Goal: Communication & Community: Answer question/provide support

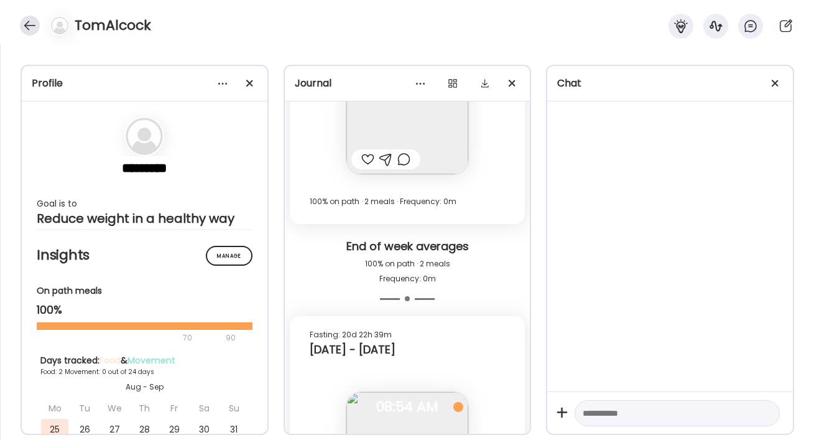
click at [25, 24] on div at bounding box center [30, 26] width 20 height 20
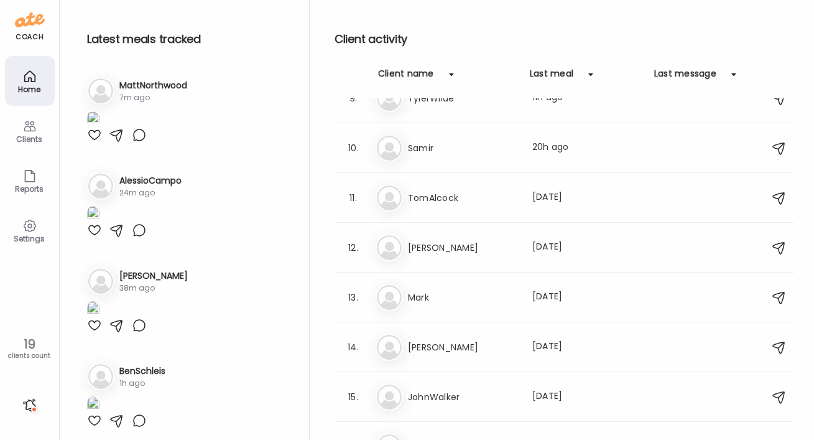
click at [98, 142] on div at bounding box center [94, 135] width 15 height 15
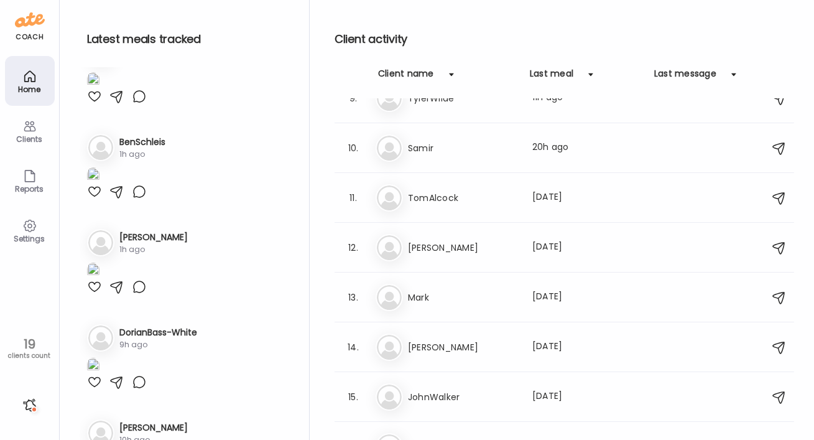
scroll to position [257, 0]
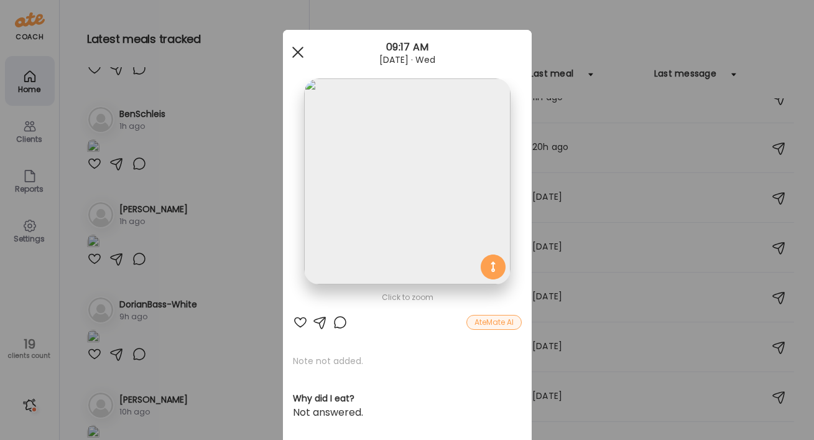
click at [295, 45] on div at bounding box center [298, 52] width 25 height 25
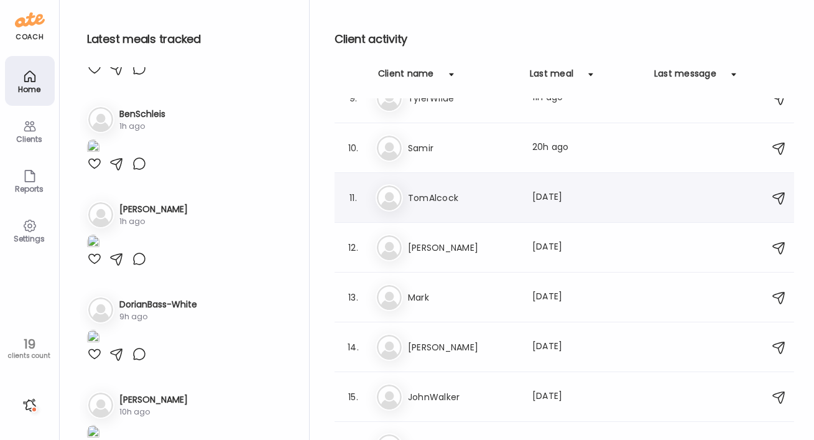
scroll to position [0, 0]
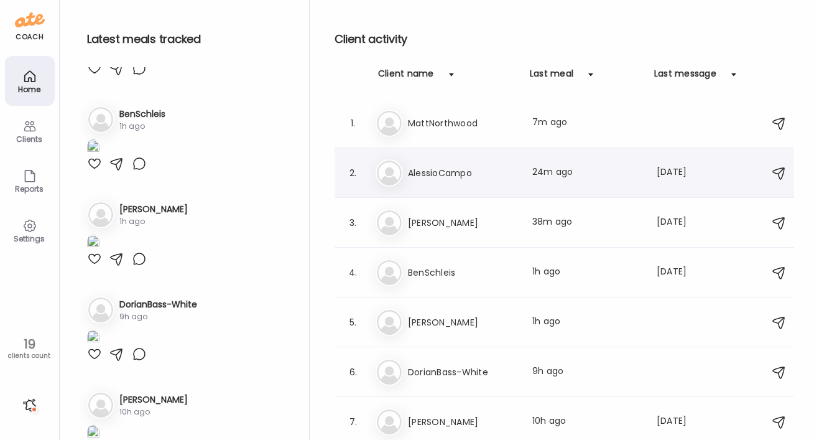
click at [454, 169] on h3 "AlessioCampo" at bounding box center [462, 172] width 109 height 15
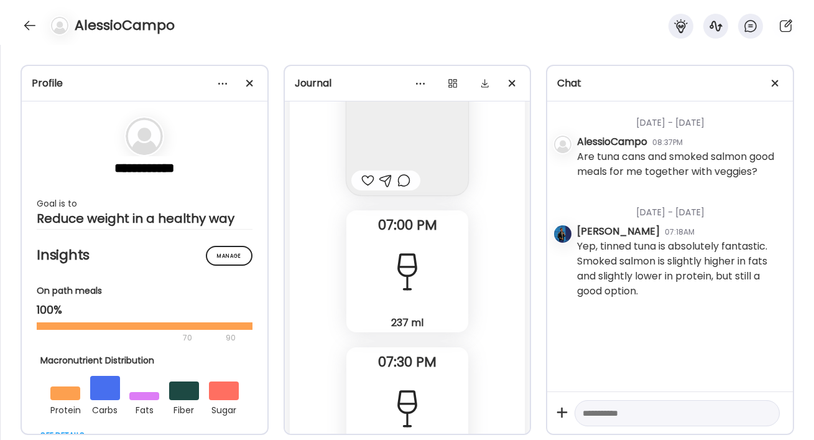
scroll to position [28111, 0]
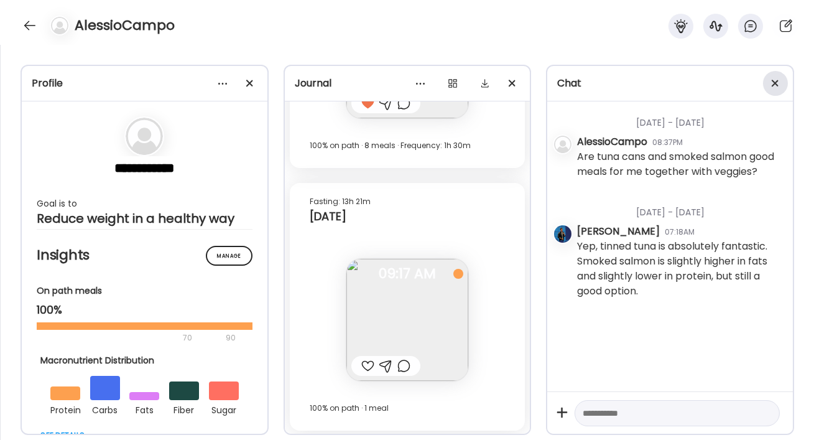
click at [776, 81] on span at bounding box center [775, 83] width 7 height 7
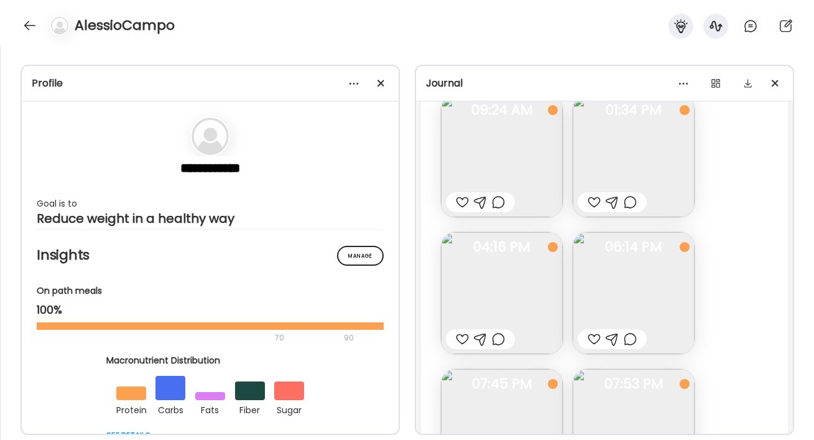
scroll to position [16266, 0]
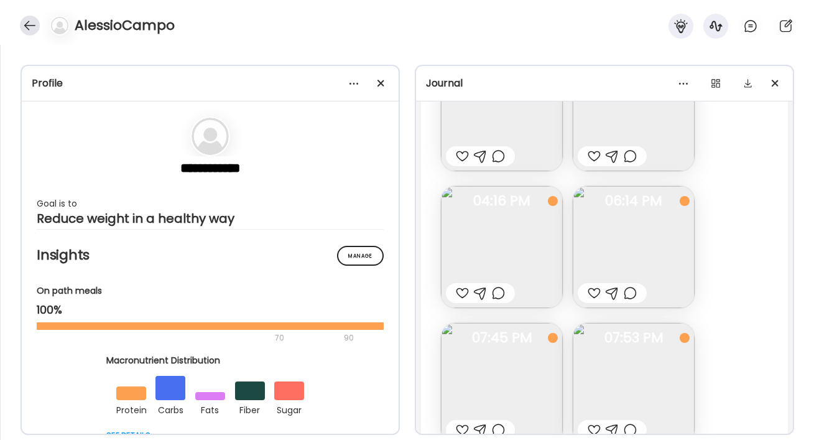
click at [29, 24] on div at bounding box center [30, 26] width 20 height 20
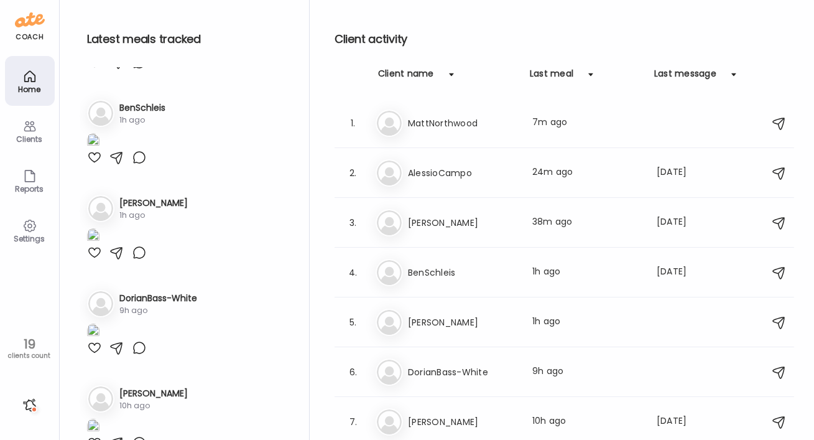
scroll to position [257, 0]
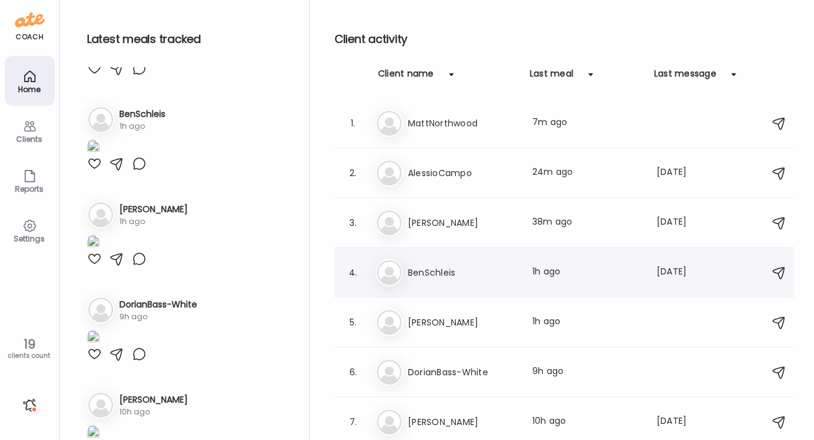
click at [426, 274] on h3 "BenSchleis" at bounding box center [462, 272] width 109 height 15
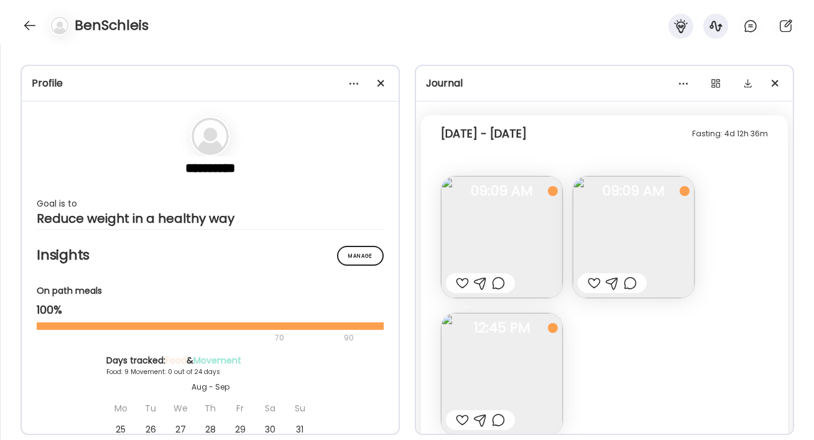
scroll to position [4424, 0]
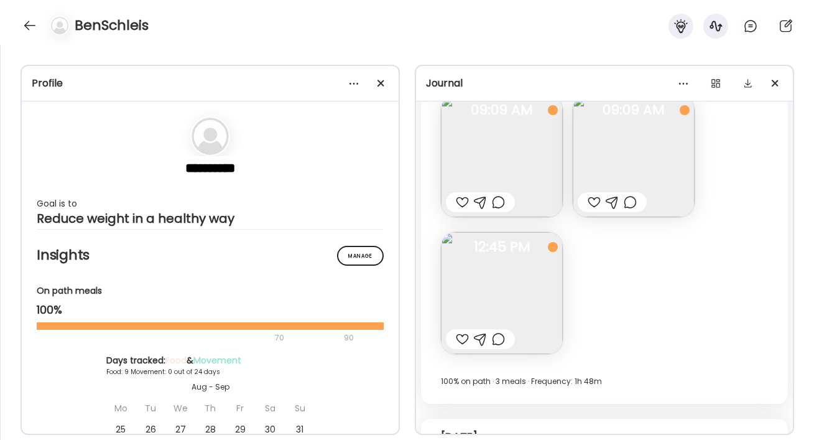
click at [460, 200] on div at bounding box center [462, 202] width 13 height 15
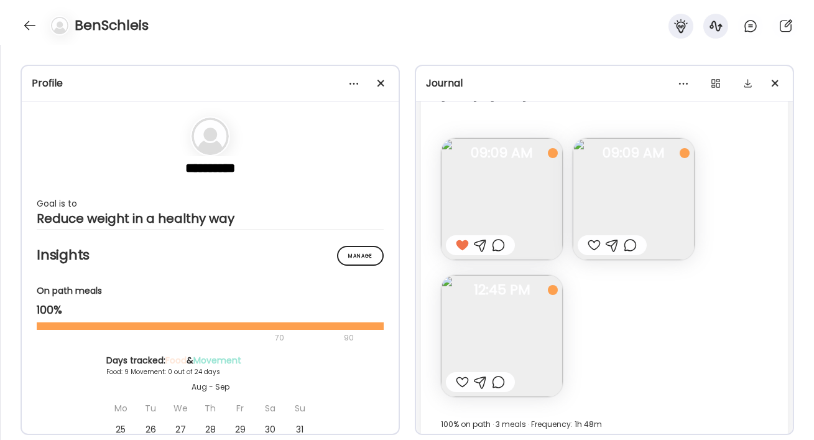
scroll to position [4380, 0]
click at [503, 244] on div at bounding box center [498, 246] width 13 height 15
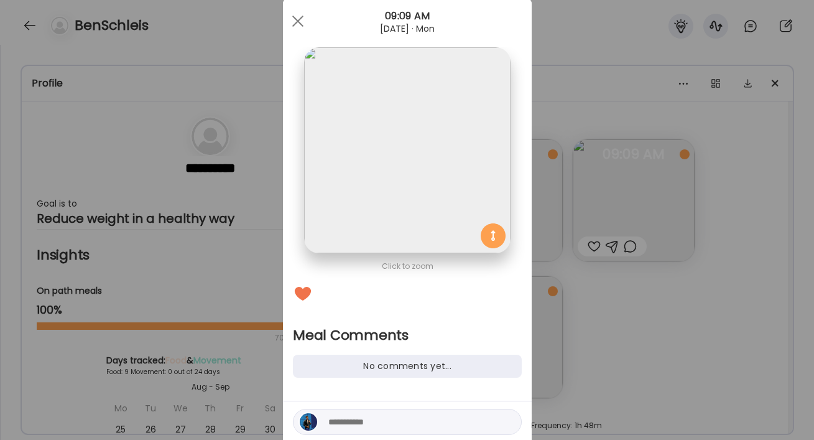
scroll to position [35, 0]
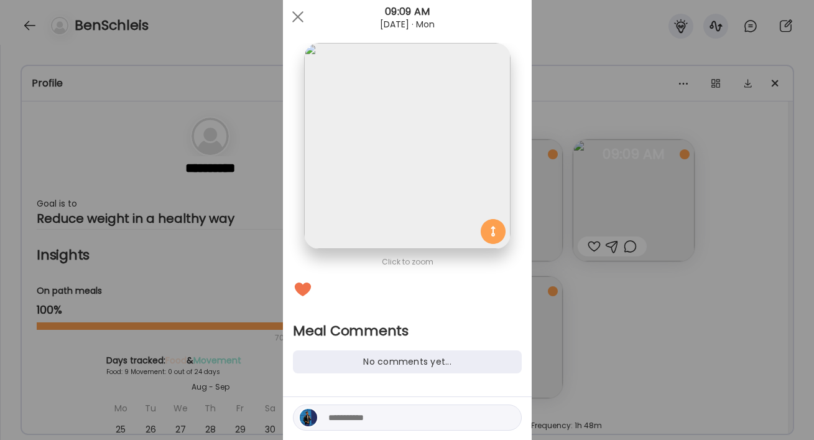
click at [398, 414] on textarea at bounding box center [412, 417] width 168 height 15
paste textarea "**********"
type textarea "**********"
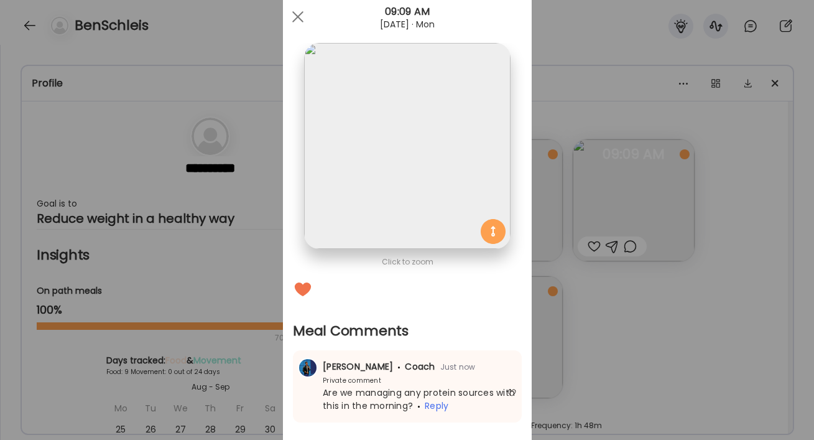
click at [636, 359] on div "Ate Coach Dashboard Wahoo! It’s official Take a moment to set up your Coach Pro…" at bounding box center [407, 220] width 814 height 440
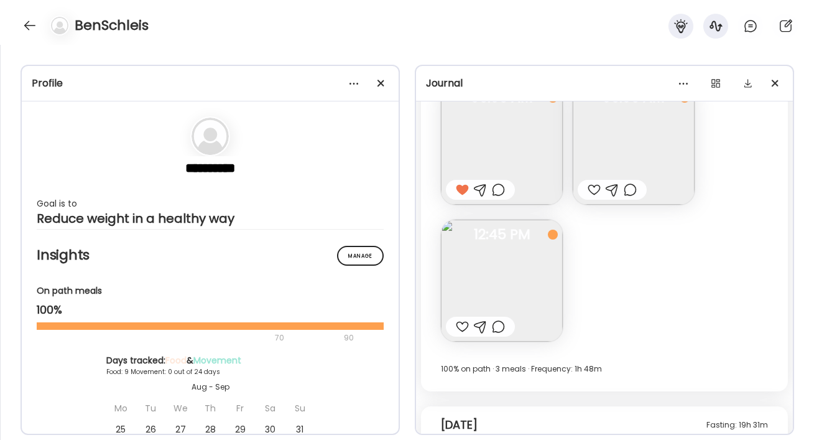
scroll to position [4441, 0]
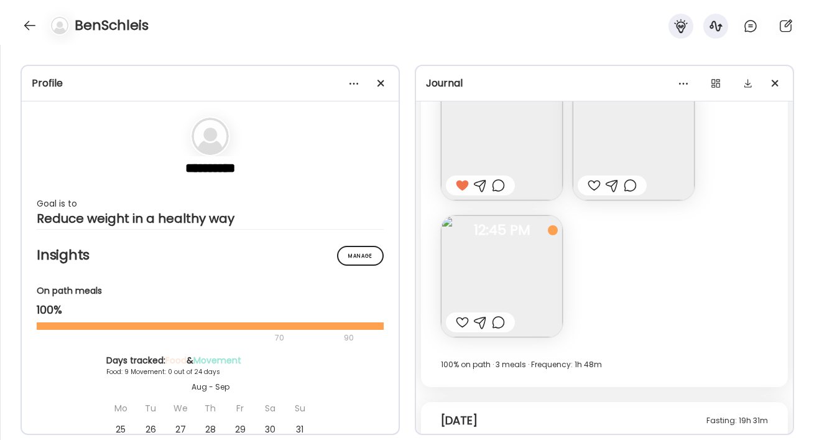
click at [524, 280] on img at bounding box center [502, 276] width 122 height 122
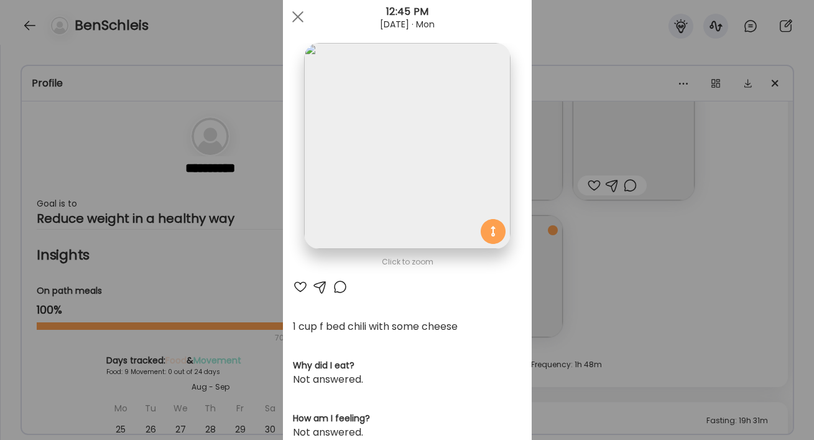
click at [303, 287] on div at bounding box center [300, 286] width 15 height 15
click at [611, 267] on div "Ate Coach Dashboard Wahoo! It’s official Take a moment to set up your Coach Pro…" at bounding box center [407, 220] width 814 height 440
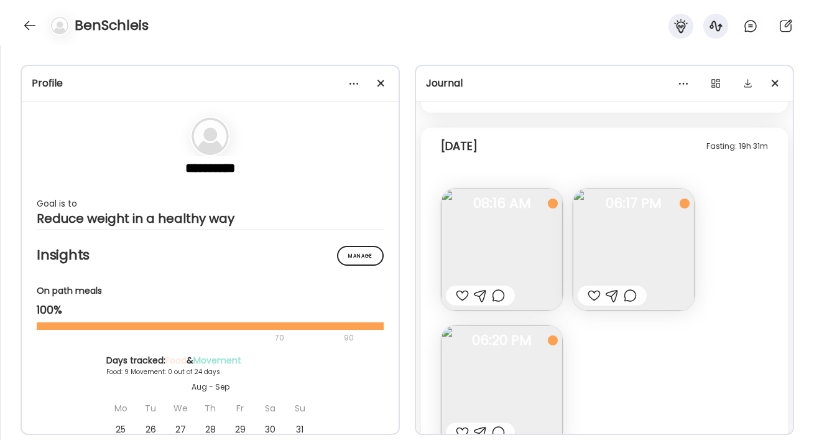
scroll to position [4719, 0]
click at [465, 291] on div at bounding box center [462, 291] width 13 height 15
click at [589, 291] on div at bounding box center [594, 291] width 13 height 15
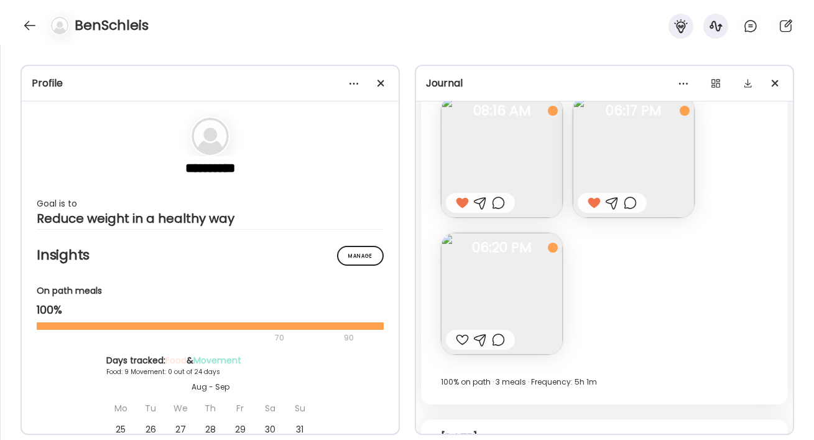
click at [464, 342] on div at bounding box center [462, 339] width 13 height 15
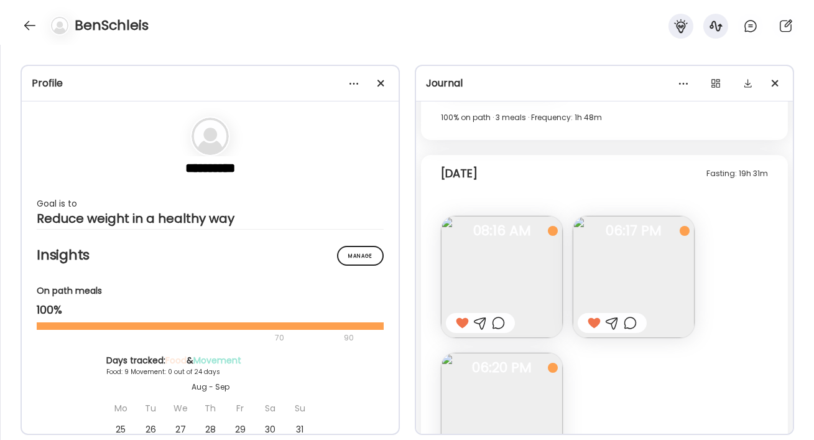
scroll to position [4691, 0]
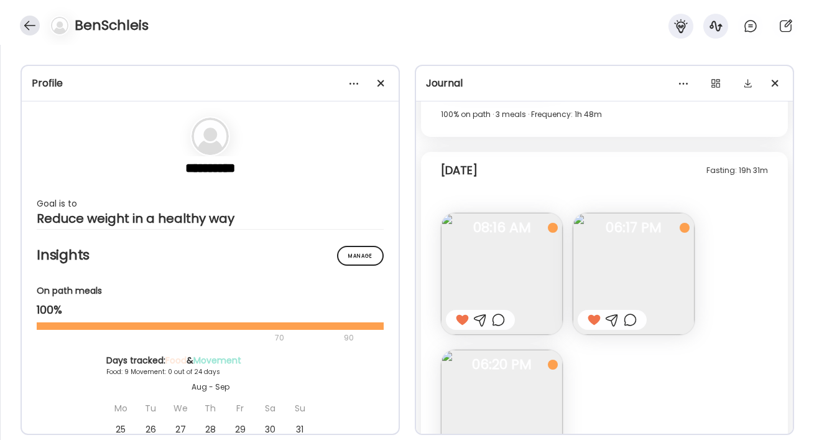
click at [29, 26] on div at bounding box center [30, 26] width 20 height 20
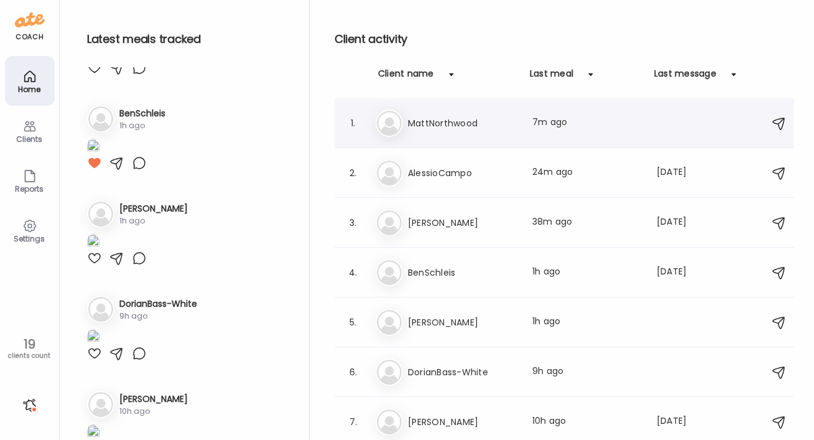
scroll to position [257, 0]
click at [426, 322] on h3 "[PERSON_NAME]" at bounding box center [462, 322] width 109 height 15
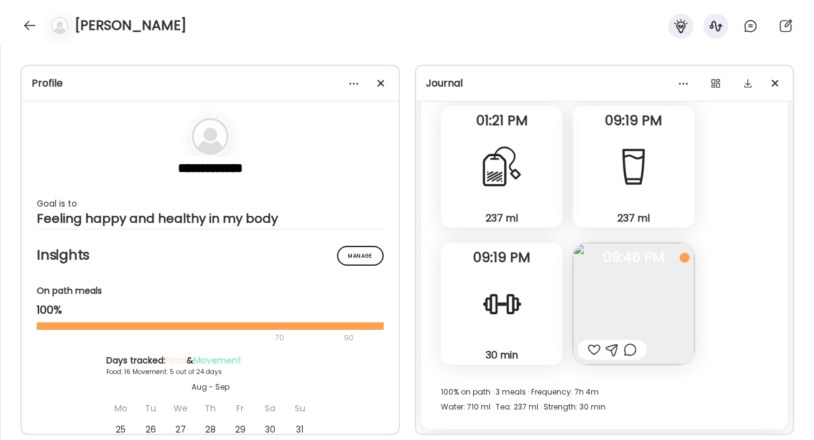
scroll to position [8720, 0]
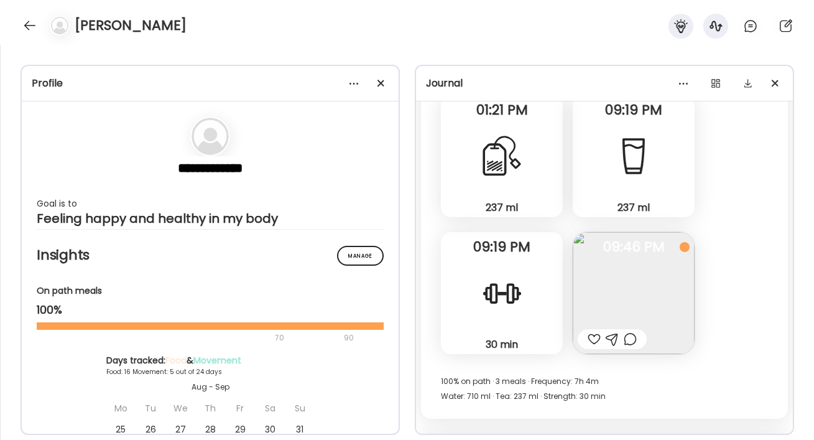
click at [664, 271] on img at bounding box center [634, 293] width 122 height 122
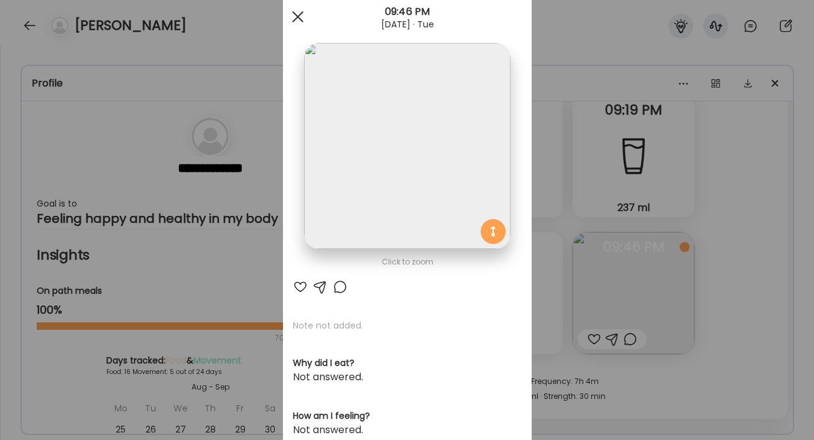
click at [298, 21] on div at bounding box center [298, 16] width 25 height 25
